Goal: Task Accomplishment & Management: Use online tool/utility

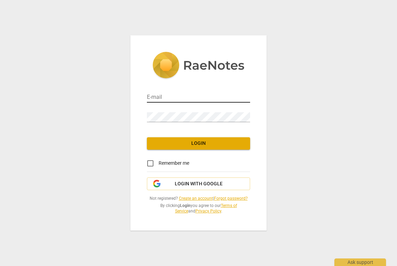
click at [246, 98] on span at bounding box center [245, 97] width 5 height 5
type input "[PERSON_NAME][EMAIL_ADDRESS][DOMAIN_NAME]"
click at [207, 136] on div "E-mail [PERSON_NAME][EMAIL_ADDRESS][DOMAIN_NAME] Password Login Remember me Log…" at bounding box center [198, 132] width 136 height 195
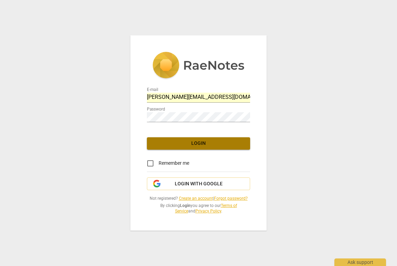
click at [197, 142] on span "Login" at bounding box center [198, 143] width 92 height 7
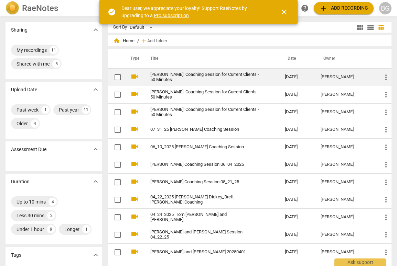
click at [207, 73] on link "[PERSON_NAME]: Coaching Session for Current Clients - 50 Minutes" at bounding box center [205, 77] width 110 height 10
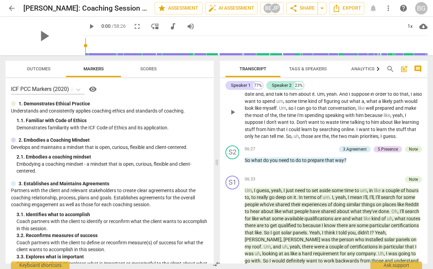
scroll to position [524, 0]
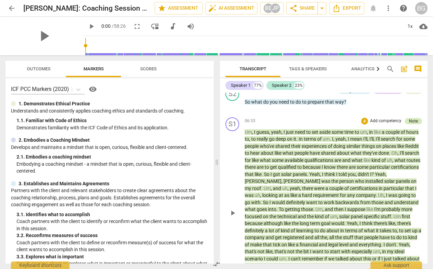
click at [396, 118] on div "Note" at bounding box center [413, 121] width 9 height 6
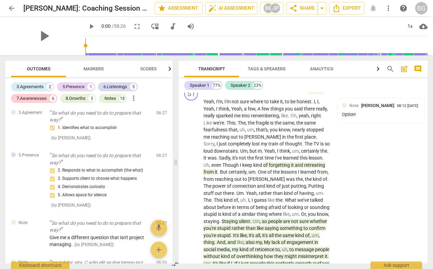
scroll to position [2240, 0]
